Goal: Transaction & Acquisition: Purchase product/service

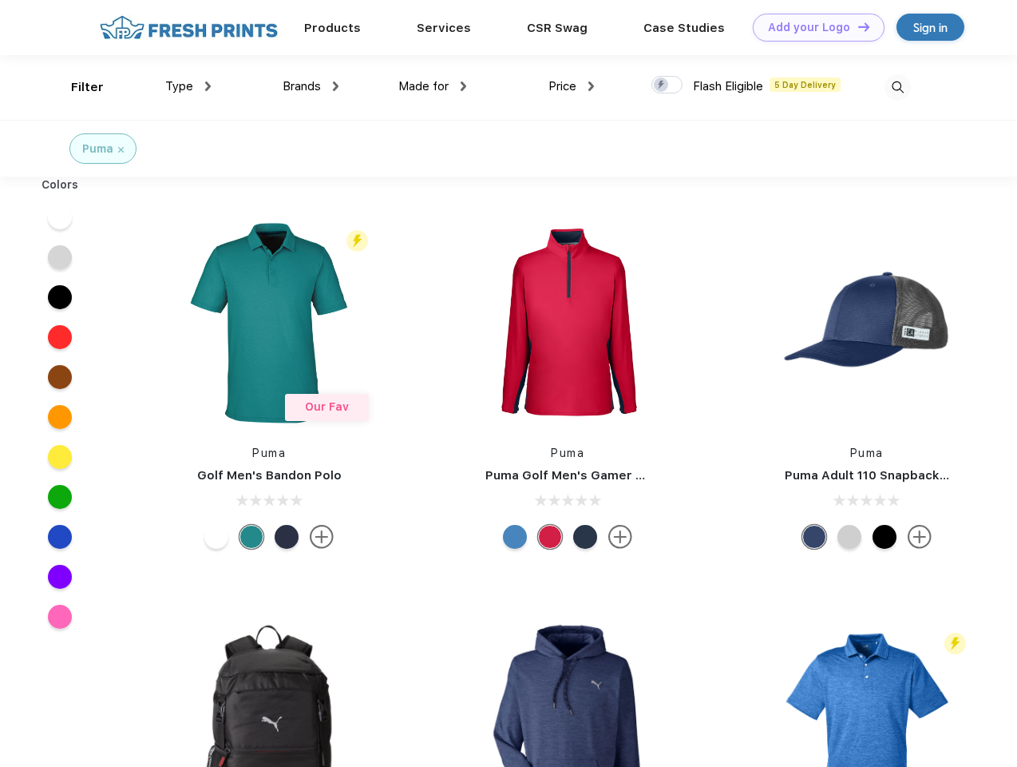
scroll to position [1, 0]
click at [813, 27] on link "Add your Logo Design Tool" at bounding box center [819, 28] width 132 height 28
click at [0, 0] on div "Design Tool" at bounding box center [0, 0] width 0 height 0
click at [857, 26] on link "Add your Logo Design Tool" at bounding box center [819, 28] width 132 height 28
click at [77, 87] on div "Filter" at bounding box center [87, 87] width 33 height 18
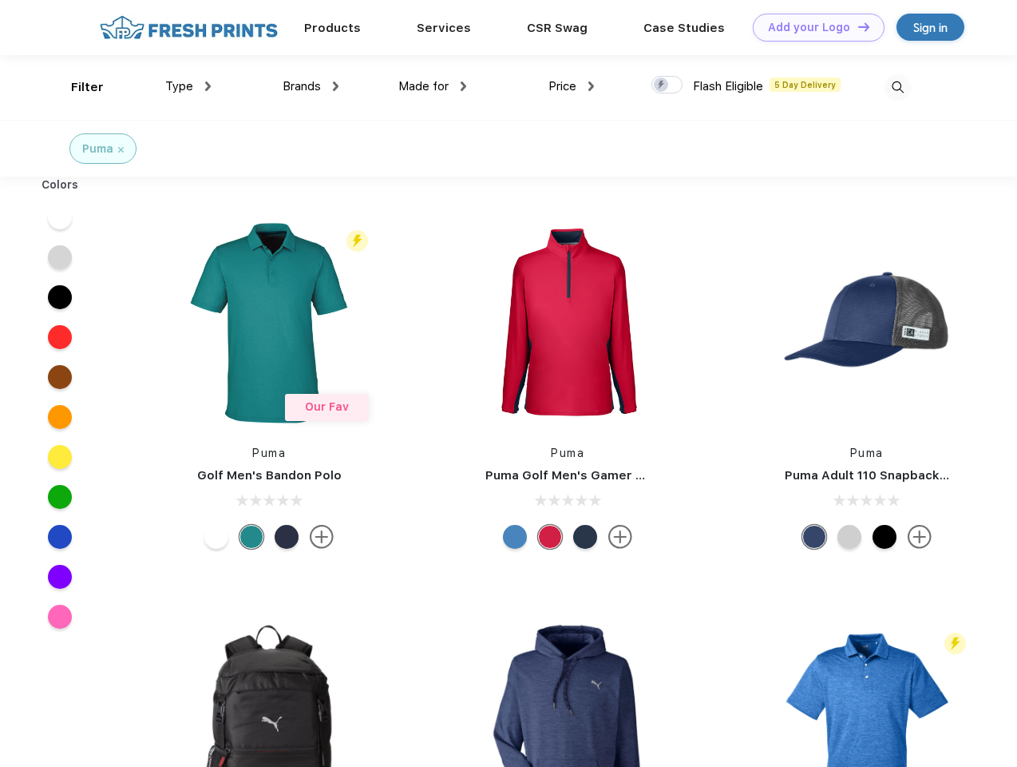
click at [188, 86] on span "Type" at bounding box center [179, 86] width 28 height 14
click at [311, 86] on span "Brands" at bounding box center [302, 86] width 38 height 14
click at [433, 86] on span "Made for" at bounding box center [424, 86] width 50 height 14
click at [572, 86] on span "Price" at bounding box center [563, 86] width 28 height 14
click at [668, 85] on div at bounding box center [667, 85] width 31 height 18
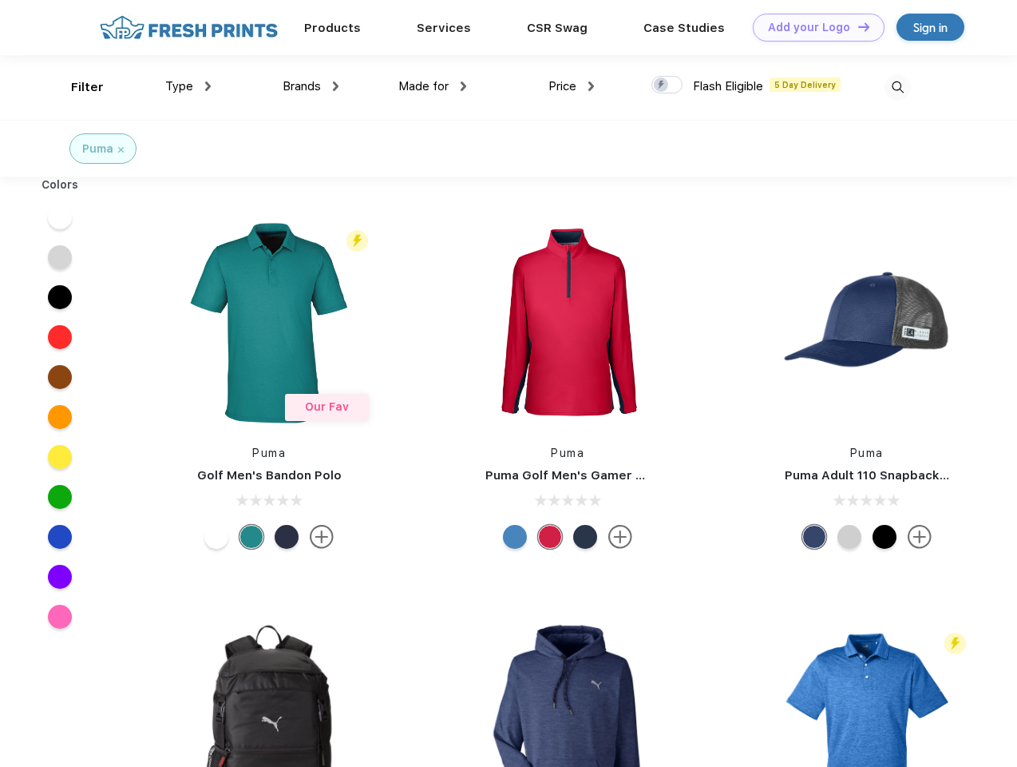
click at [662, 85] on input "checkbox" at bounding box center [657, 80] width 10 height 10
click at [898, 87] on img at bounding box center [898, 87] width 26 height 26
